Goal: Check status: Check status

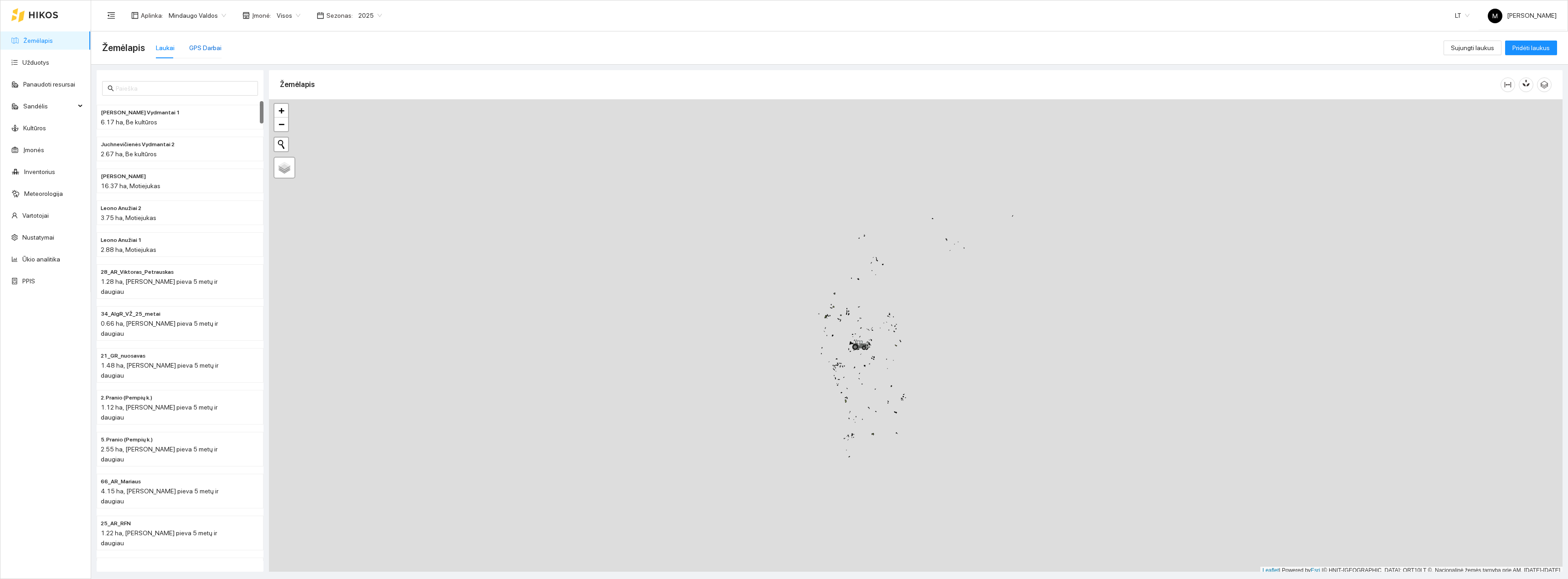
click at [201, 48] on div "GPS Darbai" at bounding box center [205, 47] width 32 height 10
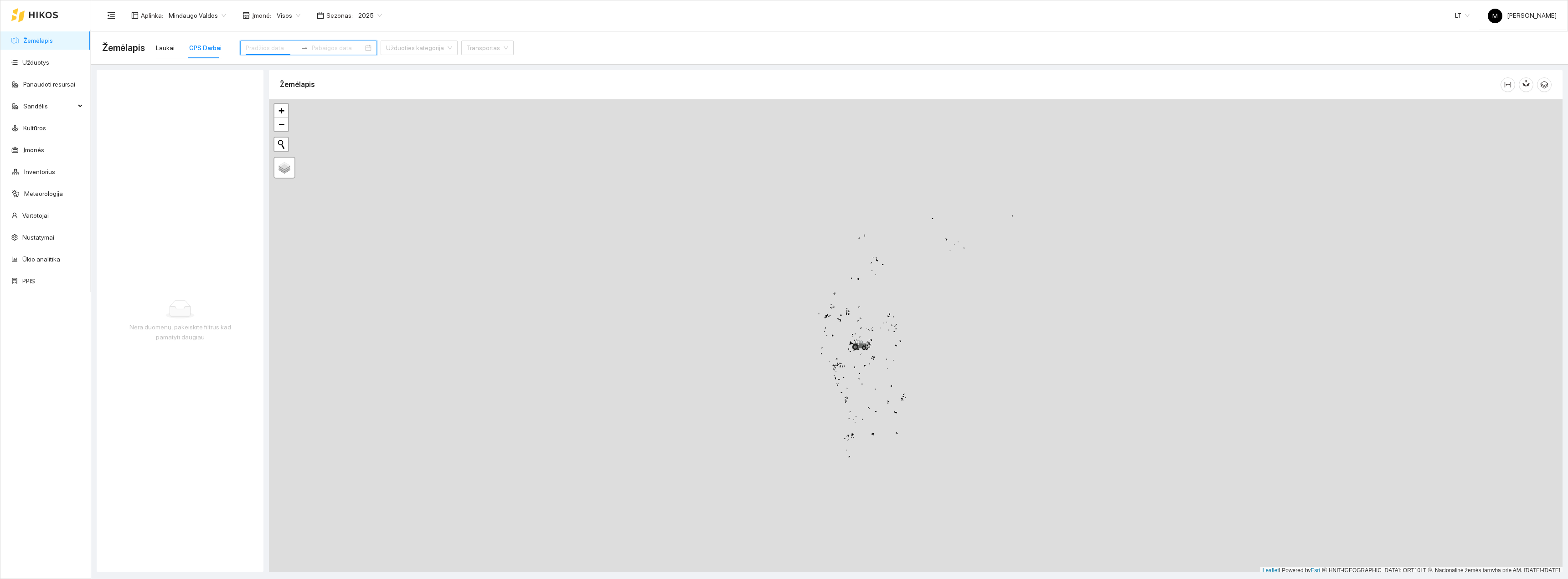
click at [259, 48] on input at bounding box center [271, 47] width 52 height 10
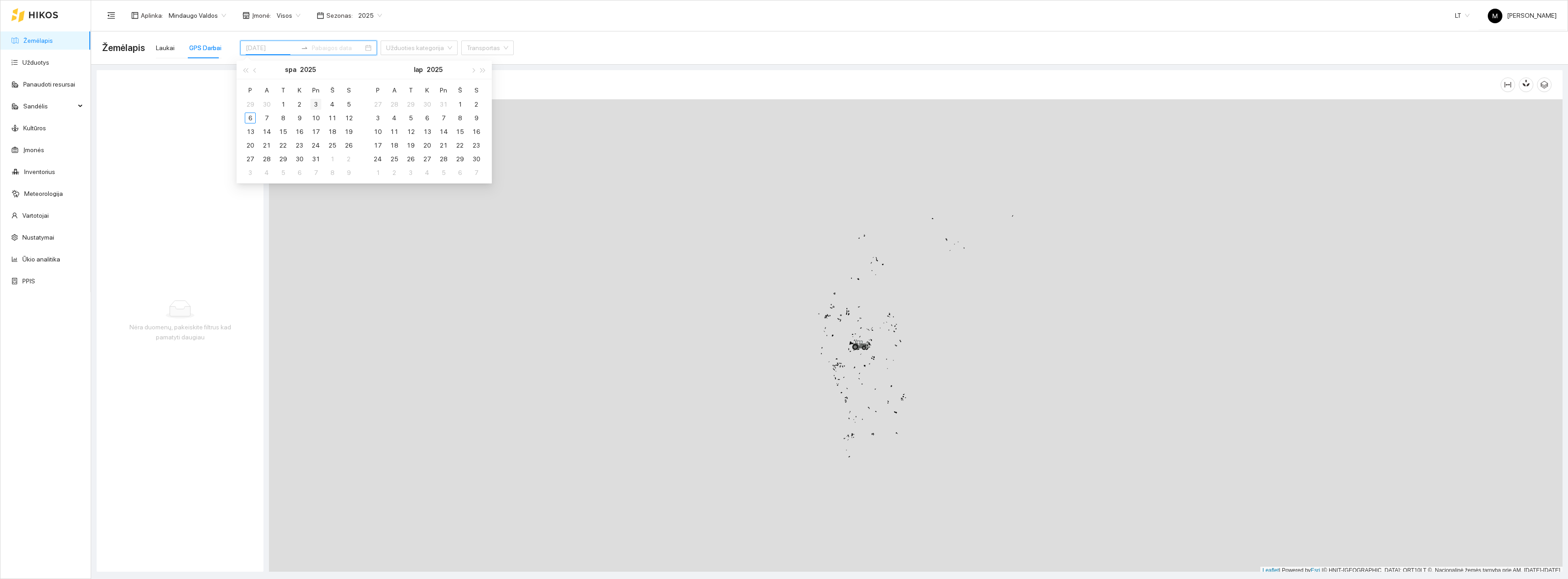
type input "[DATE]"
click at [318, 103] on div "3" at bounding box center [316, 104] width 11 height 11
type input "[DATE]"
click at [314, 102] on div "3" at bounding box center [316, 104] width 11 height 11
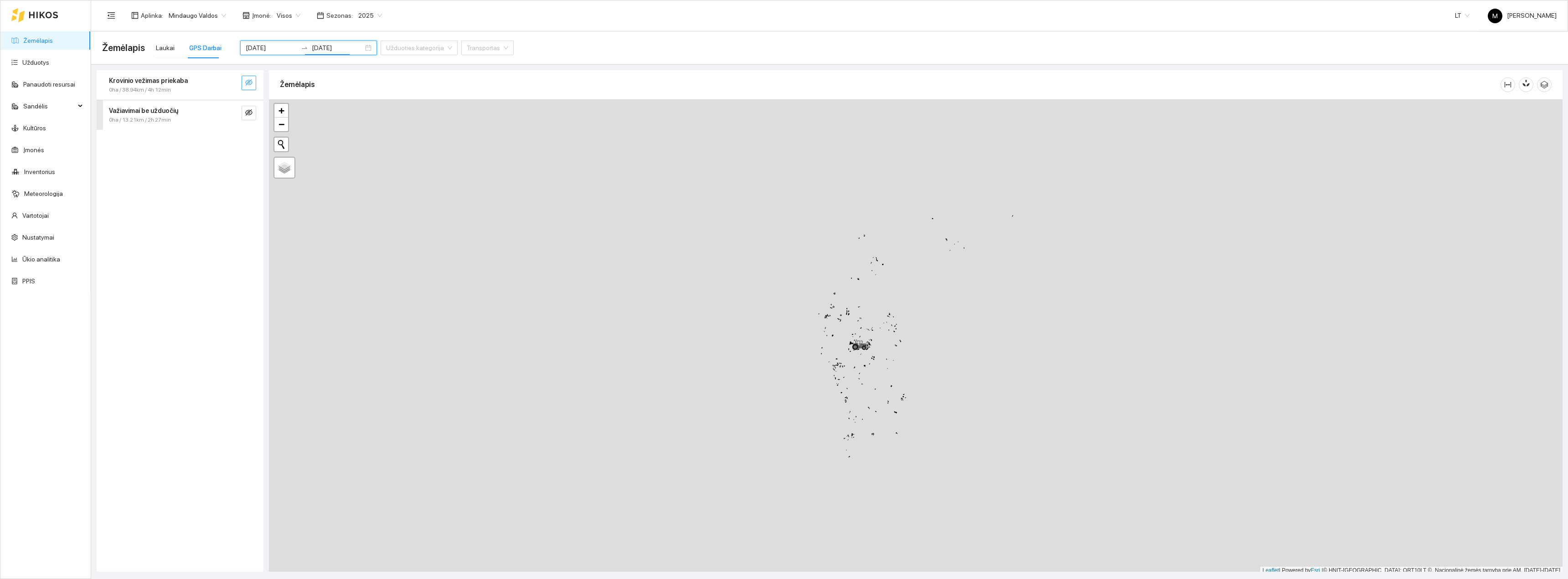
click at [251, 79] on icon "eye-invisible" at bounding box center [249, 83] width 7 height 7
click at [244, 108] on button "button" at bounding box center [249, 113] width 15 height 15
click at [151, 89] on span "0ha / 38.94km / 4h 12min" at bounding box center [140, 90] width 62 height 9
click at [112, 151] on icon "right" at bounding box center [114, 150] width 5 height 5
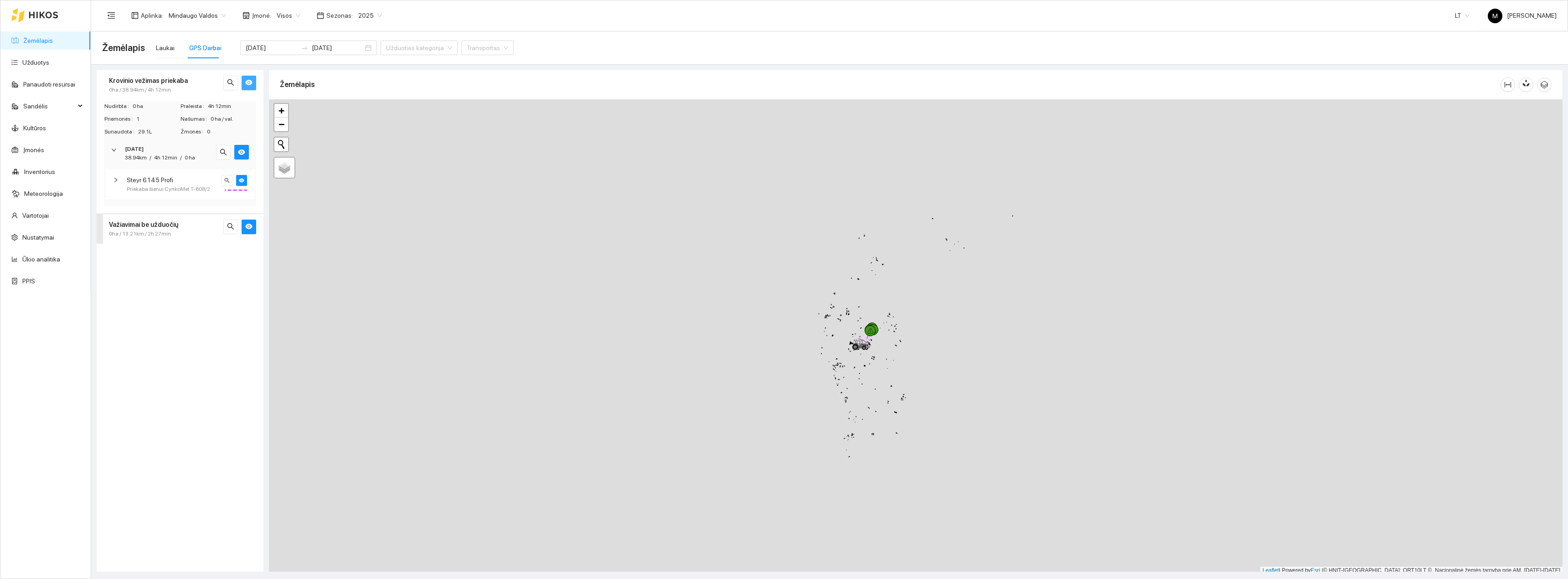
click at [113, 178] on icon "right" at bounding box center [116, 179] width 5 height 5
click at [133, 268] on span "0ha / 13.21km / 2h 27min" at bounding box center [140, 272] width 62 height 9
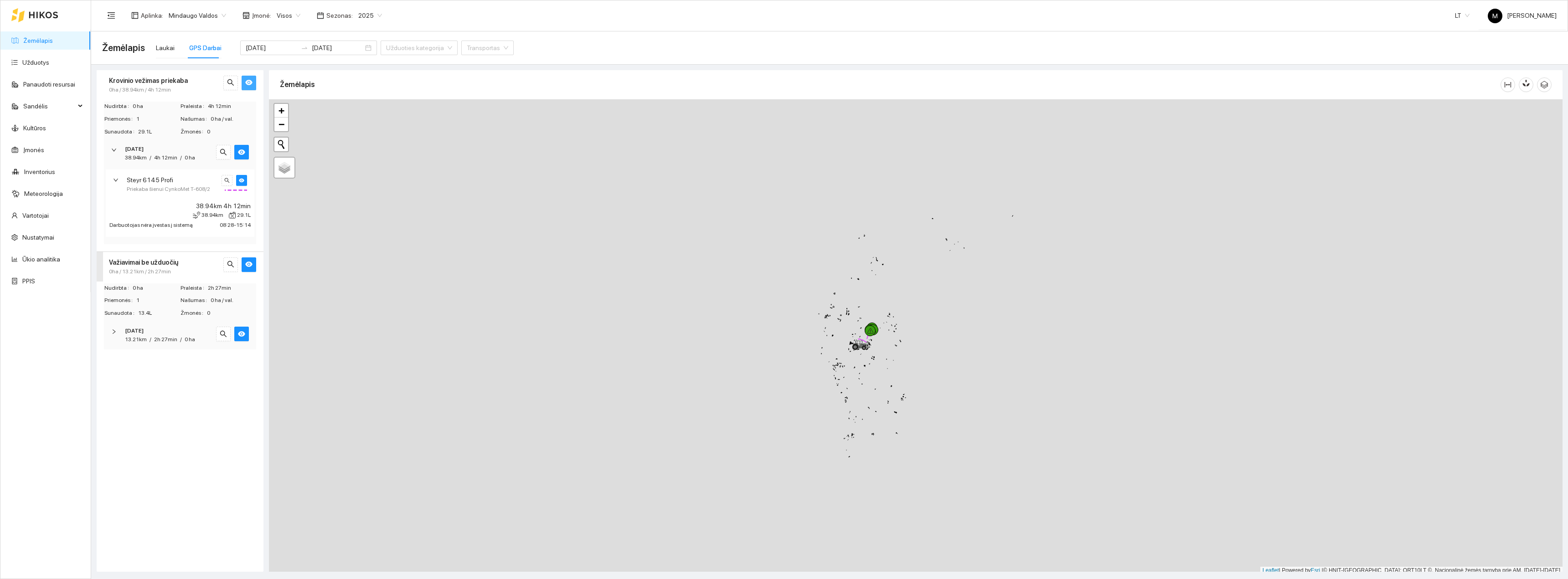
click at [110, 332] on div "[DATE] 13.21km / 2h 27min / 0 ha" at bounding box center [180, 335] width 152 height 28
click at [110, 365] on div "Steyr 6145 Profi" at bounding box center [180, 364] width 149 height 27
drag, startPoint x: 940, startPoint y: 262, endPoint x: 849, endPoint y: 431, distance: 191.9
click at [848, 470] on div "+ − Nieko nerasta. Bandykite dar kartą. Žemėlapis Palydovas Leaflet | Powered b…" at bounding box center [915, 334] width 1293 height 475
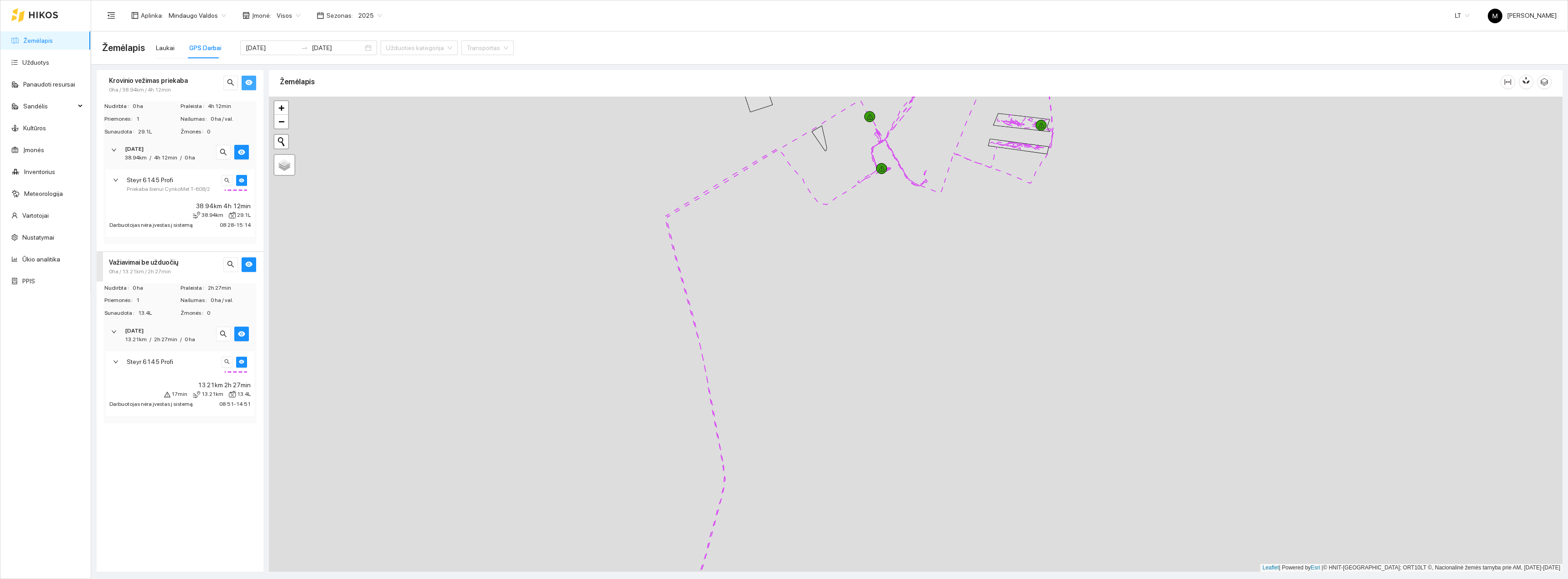
drag, startPoint x: 953, startPoint y: 293, endPoint x: 830, endPoint y: 511, distance: 250.3
click at [832, 512] on div "+ − Nieko nerasta. Bandykite dar kartą. Žemėlapis Palydovas Leaflet | Powered b…" at bounding box center [915, 334] width 1293 height 475
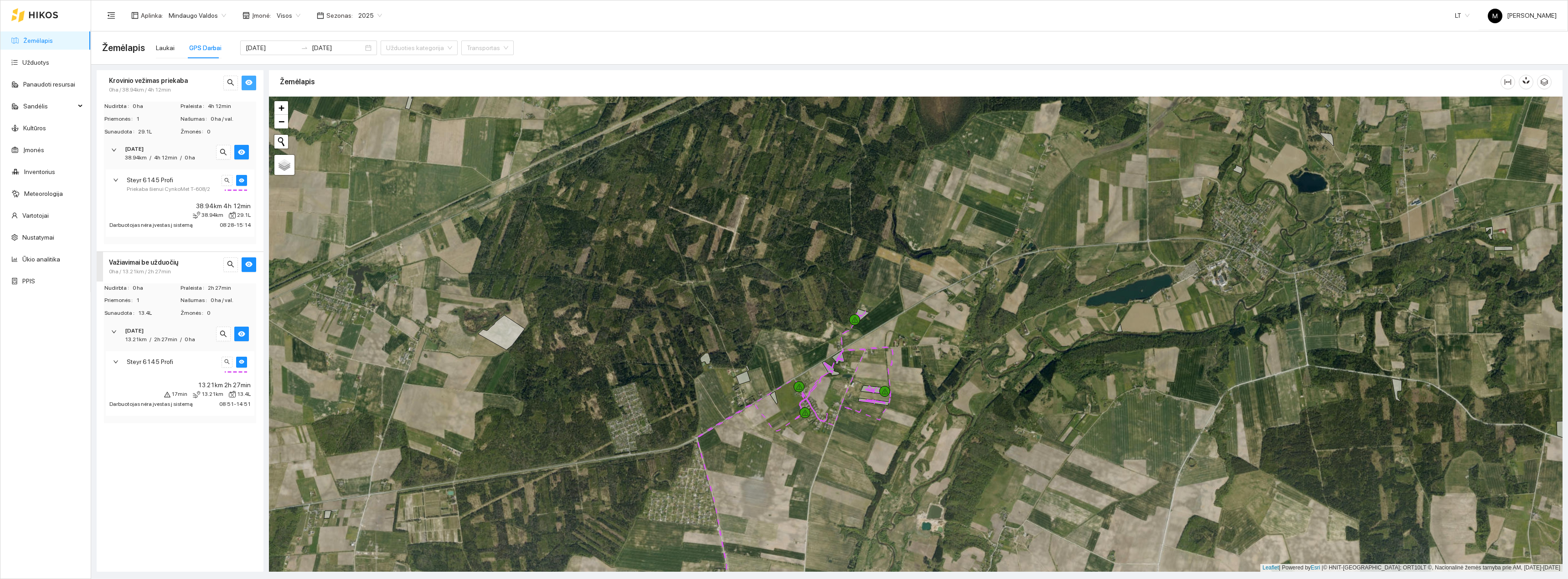
click at [255, 90] on button "button" at bounding box center [249, 83] width 15 height 15
click at [254, 86] on button "button" at bounding box center [249, 83] width 15 height 15
click at [251, 87] on span "eye" at bounding box center [249, 83] width 7 height 9
click at [252, 269] on span "eye" at bounding box center [249, 265] width 7 height 9
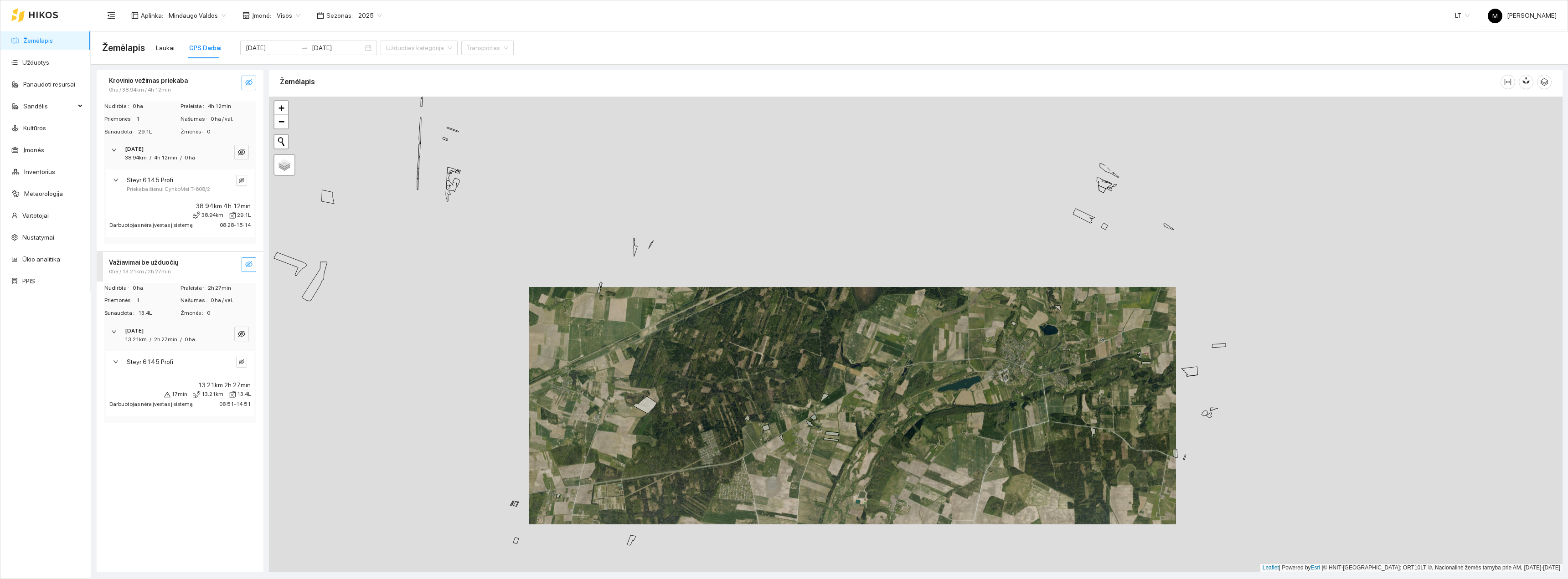
drag, startPoint x: 785, startPoint y: 504, endPoint x: 786, endPoint y: 469, distance: 35.0
click at [786, 472] on div "+ − Nieko nerasta. Bandykite dar kartą. Žemėlapis Palydovas Leaflet | Powered b…" at bounding box center [915, 334] width 1293 height 475
